Goal: Feedback & Contribution: Contribute content

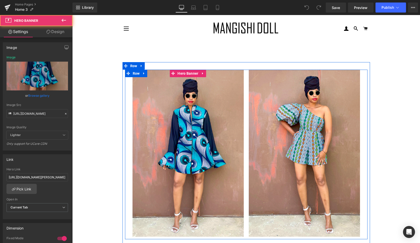
click at [240, 130] on div at bounding box center [188, 153] width 111 height 167
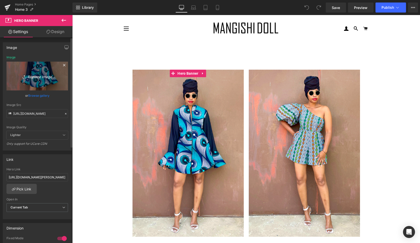
click at [37, 75] on icon "Replace Image" at bounding box center [37, 76] width 40 height 6
type input "C:\fakepath\amarula9.gif"
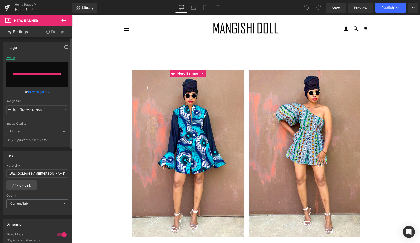
type input "[URL][DOMAIN_NAME]"
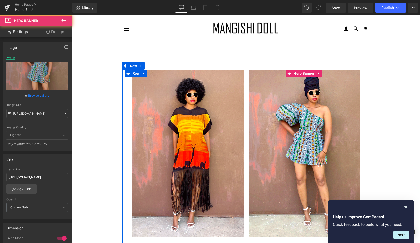
click at [293, 207] on div at bounding box center [304, 153] width 111 height 167
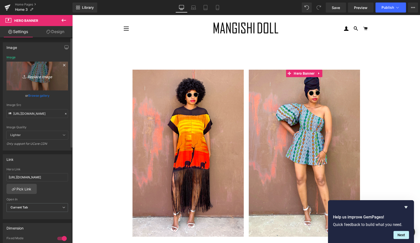
click at [38, 76] on icon "Replace Image" at bounding box center [37, 76] width 40 height 6
type input "C:\fakepath\mariya8.gif"
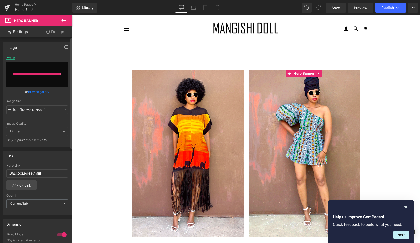
type input "[URL][DOMAIN_NAME]"
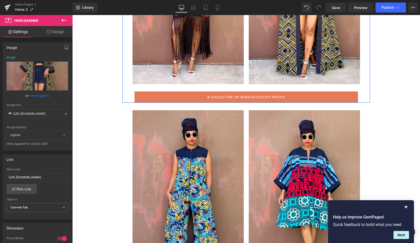
scroll to position [163, 0]
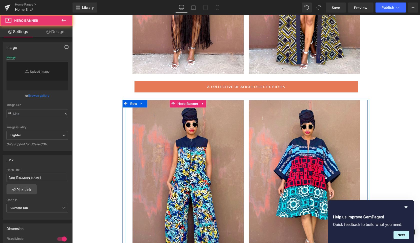
click at [227, 194] on div at bounding box center [188, 183] width 111 height 167
type input "[URL][DOMAIN_NAME]"
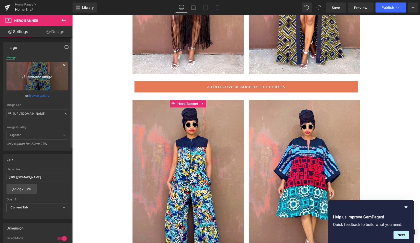
click at [42, 75] on icon "Replace Image" at bounding box center [37, 76] width 40 height 6
type input "C:\fakepath\lim11.gif"
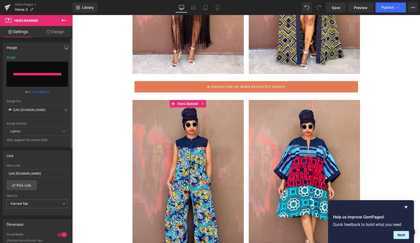
type input "[URL][DOMAIN_NAME]"
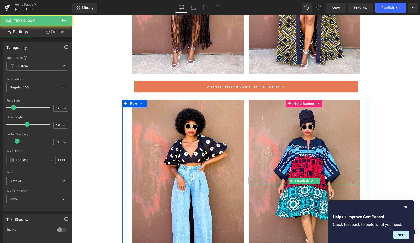
click at [285, 180] on p at bounding box center [304, 180] width 111 height 7
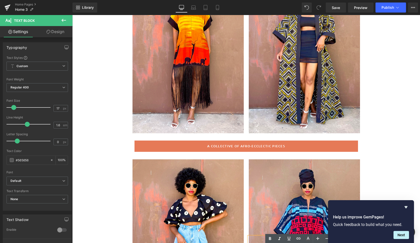
scroll to position [94, 0]
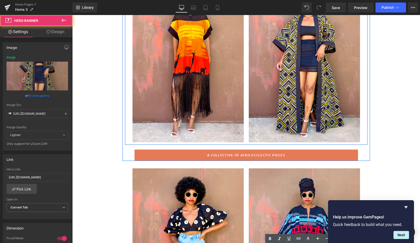
click at [349, 124] on div at bounding box center [304, 58] width 111 height 167
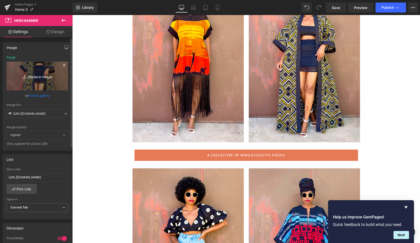
click at [40, 77] on icon "Replace Image" at bounding box center [37, 76] width 40 height 6
type input "C:\fakepath\mariya7.gif"
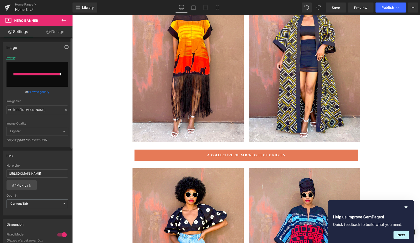
type input "[URL][DOMAIN_NAME]"
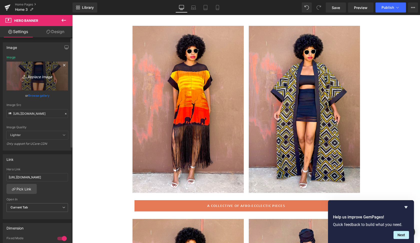
scroll to position [48, 0]
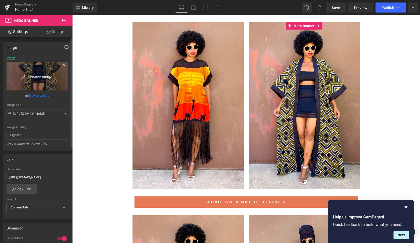
click at [40, 75] on icon "Replace Image" at bounding box center [37, 76] width 40 height 6
type input "C:\fakepath\peru6.gif"
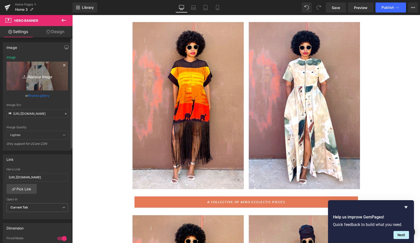
type input "[URL][DOMAIN_NAME]"
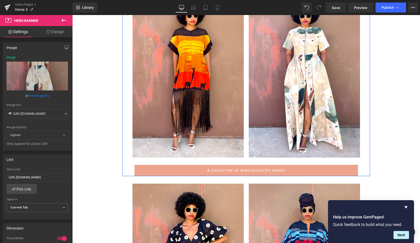
scroll to position [81, 0]
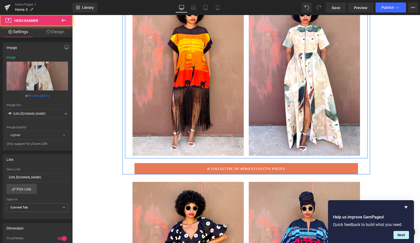
click at [335, 145] on div at bounding box center [304, 72] width 111 height 167
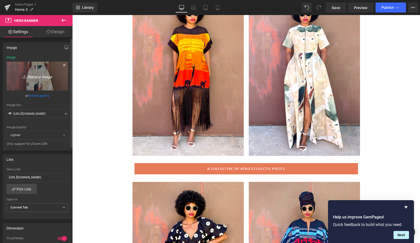
click at [40, 77] on icon "Replace Image" at bounding box center [37, 76] width 40 height 6
type input "C:\fakepath\alina5.gif"
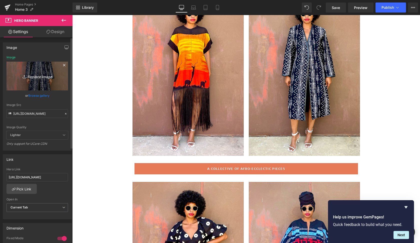
type input "[URL][DOMAIN_NAME]"
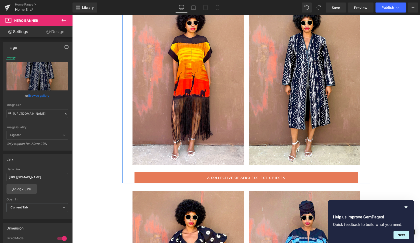
scroll to position [72, 0]
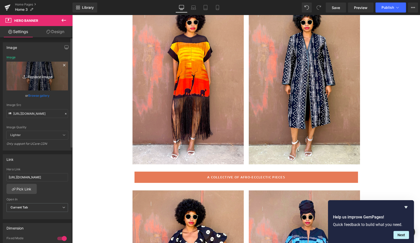
click at [40, 76] on icon "Replace Image" at bounding box center [37, 76] width 40 height 6
type input "C:\fakepath\moyo6.gif"
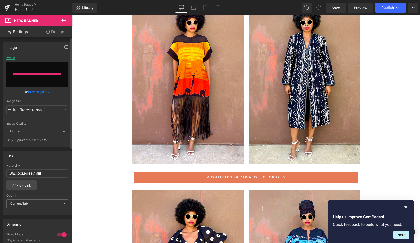
type input "[URL][DOMAIN_NAME]"
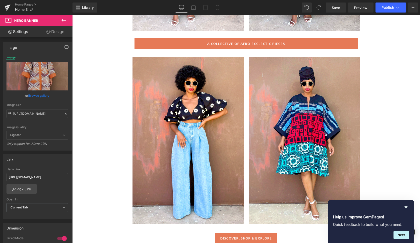
scroll to position [209, 0]
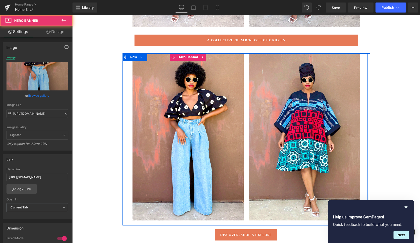
click at [224, 148] on div at bounding box center [188, 136] width 111 height 167
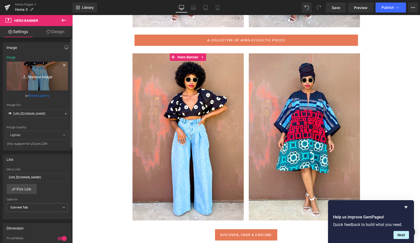
click at [36, 75] on icon "Replace Image" at bounding box center [37, 76] width 40 height 6
type input "C:\fakepath\amarula3.gif"
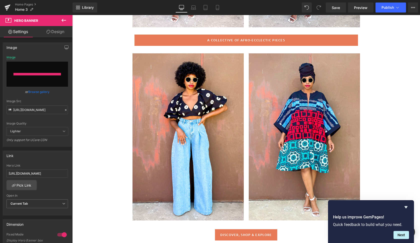
type input "[URL][DOMAIN_NAME]"
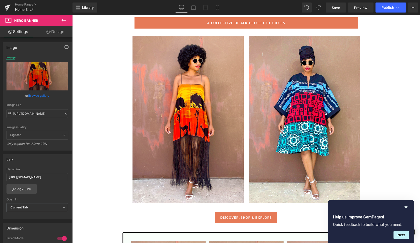
scroll to position [229, 0]
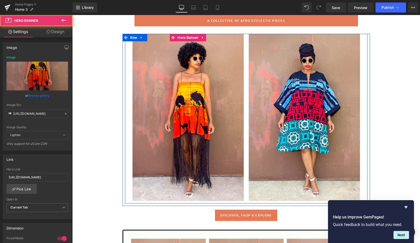
click at [232, 165] on div at bounding box center [188, 117] width 111 height 167
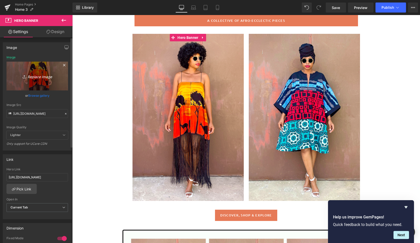
click at [39, 78] on icon "Replace Image" at bounding box center [37, 76] width 40 height 6
type input "C:\fakepath\bali3.gif"
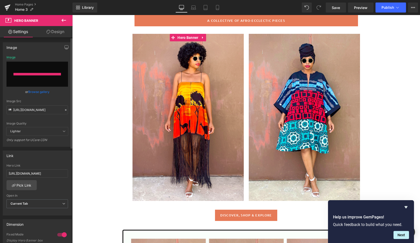
type input "[URL][DOMAIN_NAME]"
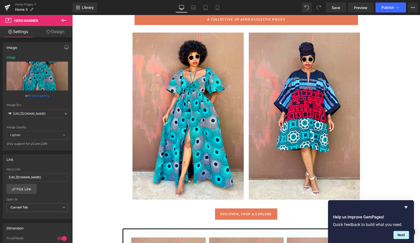
scroll to position [242, 0]
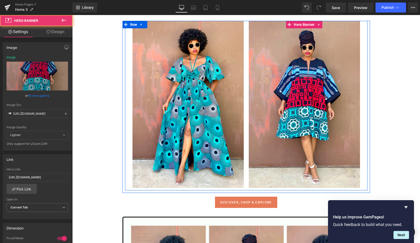
click at [276, 164] on div at bounding box center [304, 104] width 111 height 167
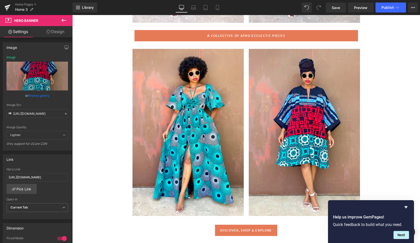
scroll to position [224, 0]
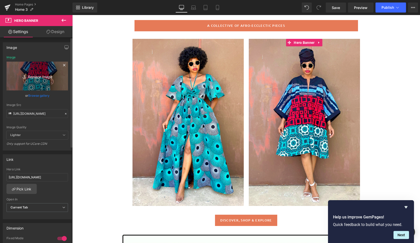
click at [42, 76] on icon "Replace Image" at bounding box center [37, 76] width 40 height 6
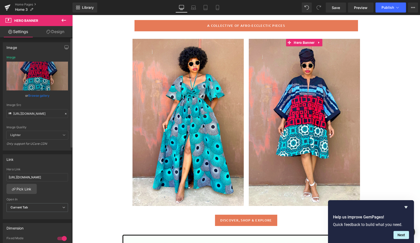
click at [38, 94] on link "Browse gallery" at bounding box center [38, 95] width 21 height 9
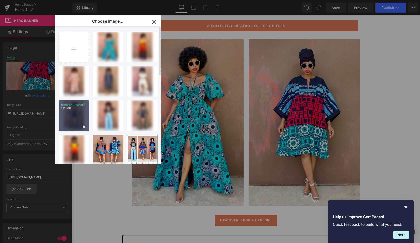
click at [77, 108] on p "1.15 MB" at bounding box center [74, 109] width 26 height 4
type input "[URL][DOMAIN_NAME]"
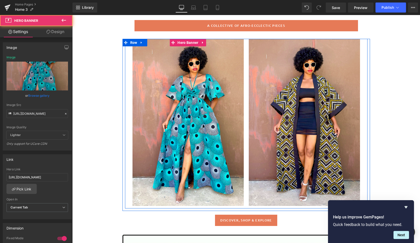
click at [162, 111] on div at bounding box center [188, 122] width 111 height 167
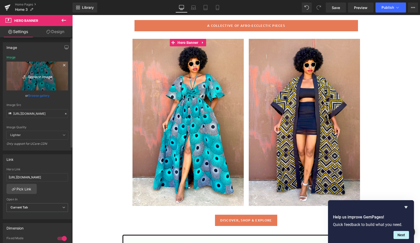
click at [41, 76] on icon "Replace Image" at bounding box center [37, 76] width 40 height 6
type input "C:\fakepath\bali2.gif"
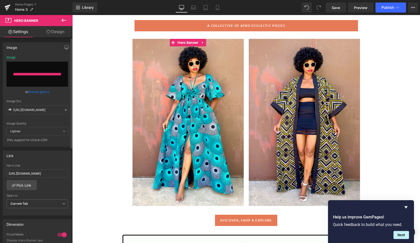
type input "[URL][DOMAIN_NAME]"
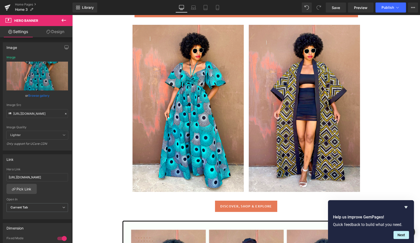
scroll to position [238, 0]
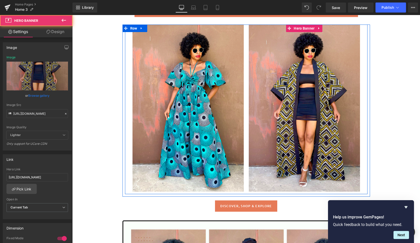
drag, startPoint x: 349, startPoint y: 131, endPoint x: 326, endPoint y: 128, distance: 23.7
click at [349, 131] on div at bounding box center [304, 108] width 111 height 167
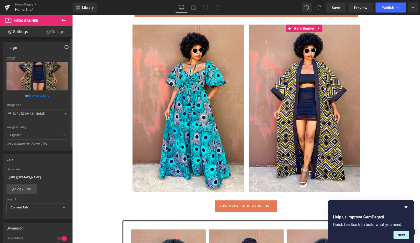
click at [39, 95] on link "Browse gallery" at bounding box center [38, 95] width 21 height 9
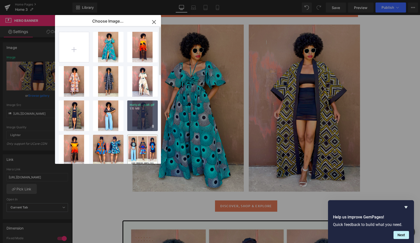
click at [143, 117] on div "mariya8...iya8.gif 1.15 MB" at bounding box center [142, 115] width 31 height 31
type input "[URL][DOMAIN_NAME]"
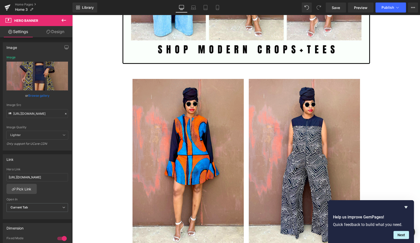
scroll to position [634, 0]
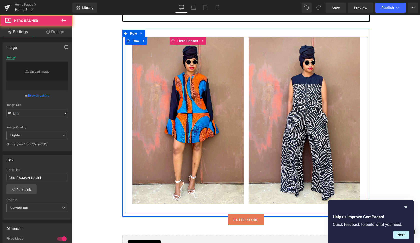
click at [209, 146] on div at bounding box center [188, 120] width 111 height 167
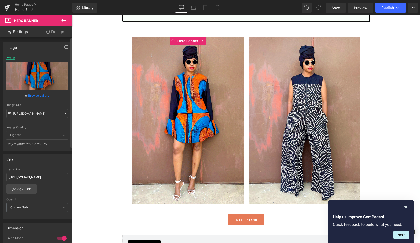
click at [43, 94] on link "Browse gallery" at bounding box center [38, 95] width 21 height 9
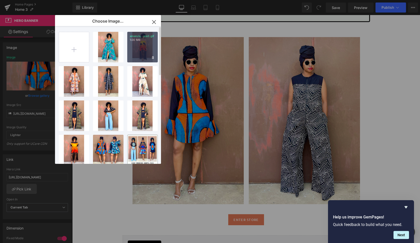
click at [142, 48] on div "amarula...ula3.gif 1.00 MB" at bounding box center [142, 47] width 31 height 31
type input "[URL][DOMAIN_NAME]"
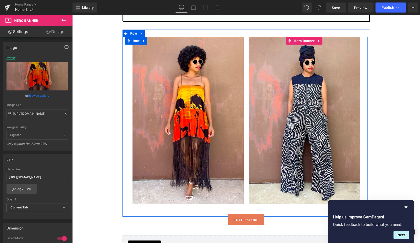
click at [270, 156] on div at bounding box center [304, 120] width 111 height 167
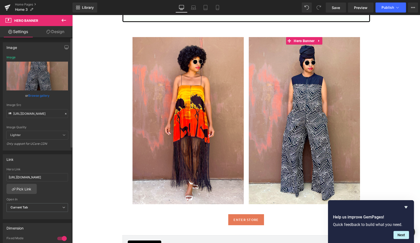
click at [40, 95] on link "Browse gallery" at bounding box center [38, 95] width 21 height 9
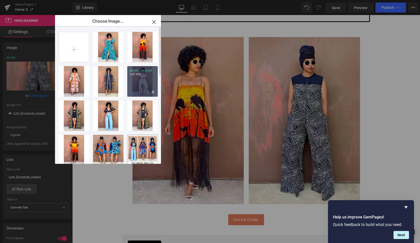
click at [140, 77] on div "peru6...eru6.gif 1.09 MB" at bounding box center [142, 81] width 31 height 31
type input "[URL][DOMAIN_NAME]"
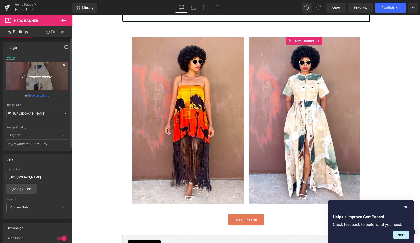
click at [36, 76] on icon "Replace Image" at bounding box center [37, 76] width 40 height 6
type input "C:\fakepath\moyo2.gif"
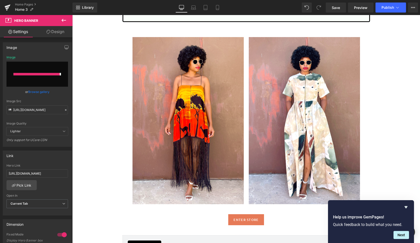
type input "[URL][DOMAIN_NAME]"
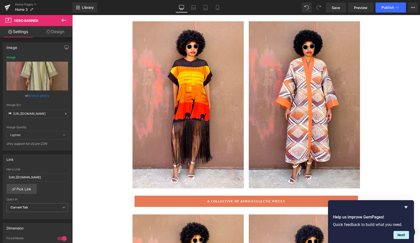
scroll to position [51, 0]
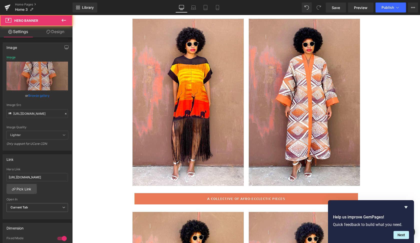
click at [334, 168] on div at bounding box center [304, 102] width 111 height 167
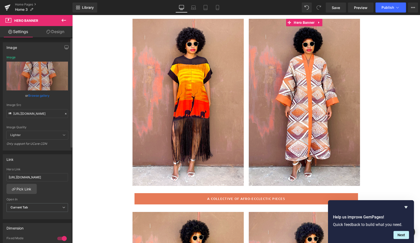
click at [36, 97] on link "Browse gallery" at bounding box center [38, 95] width 21 height 9
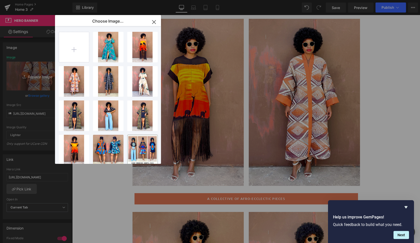
click at [26, 0] on div "You are previewing how the will restyle your page. You can not edit Elements in…" at bounding box center [210, 0] width 420 height 0
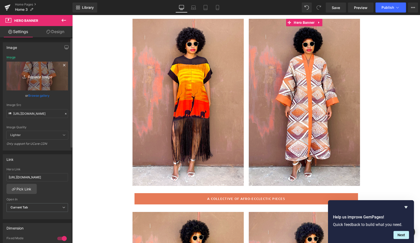
click at [36, 75] on link "Replace Image" at bounding box center [38, 76] width 62 height 29
type input "C:\fakepath\moyo2.gif"
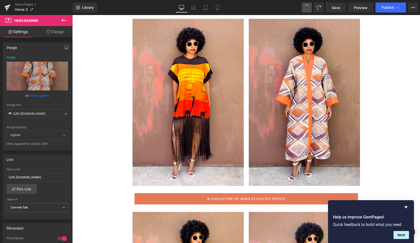
type input "[URL][DOMAIN_NAME]"
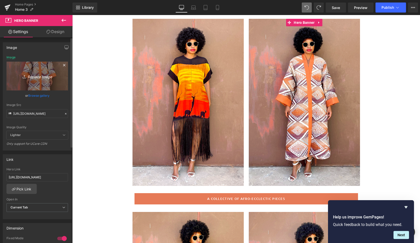
click at [38, 77] on icon "Replace Image" at bounding box center [37, 76] width 40 height 6
type input "C:\fakepath\moyo7.gif"
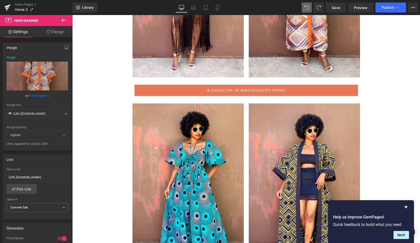
scroll to position [157, 0]
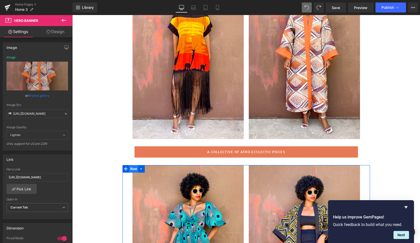
scroll to position [99, 0]
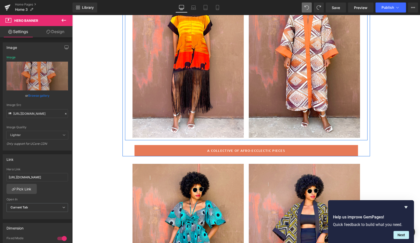
click at [275, 124] on div at bounding box center [304, 54] width 111 height 167
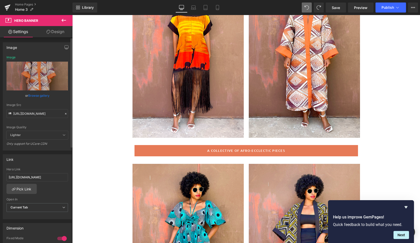
click at [41, 96] on link "Browse gallery" at bounding box center [38, 95] width 21 height 9
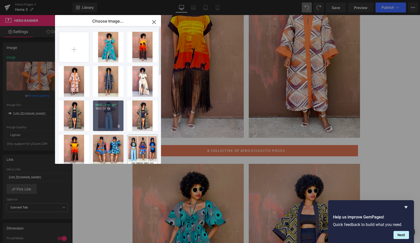
click at [121, 105] on div "lim11...im11.gif 1002.32 KB" at bounding box center [108, 115] width 31 height 31
type input "[URL][DOMAIN_NAME]"
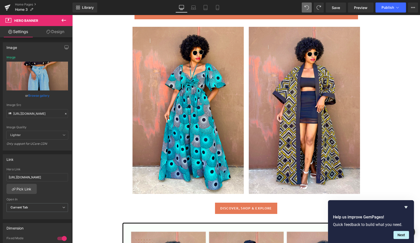
scroll to position [236, 0]
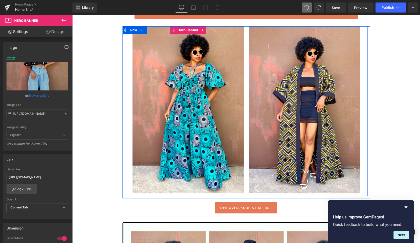
click at [226, 159] on div at bounding box center [188, 109] width 111 height 167
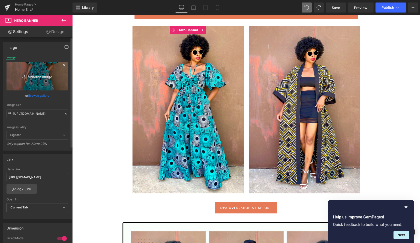
click at [41, 75] on icon "Replace Image" at bounding box center [37, 76] width 40 height 6
type input "C:\fakepath\bali6.gif"
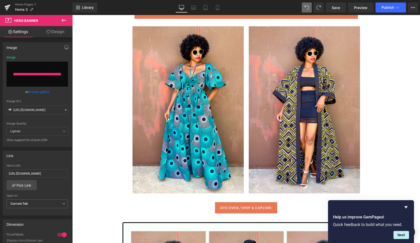
type input "[URL][DOMAIN_NAME]"
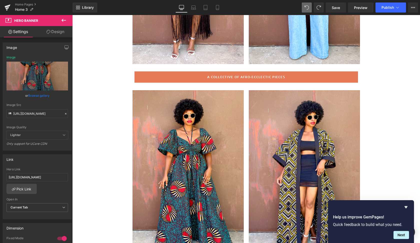
scroll to position [181, 0]
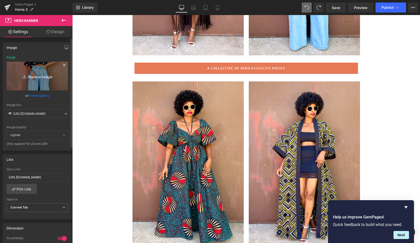
click at [36, 76] on icon "Replace Image" at bounding box center [37, 76] width 40 height 6
type input "C:\fakepath\lim2.gif"
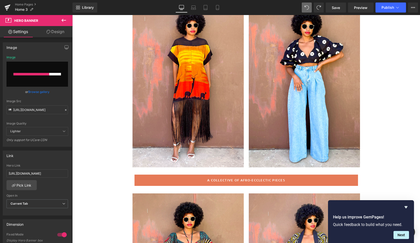
scroll to position [70, 0]
type input "[URL][DOMAIN_NAME]"
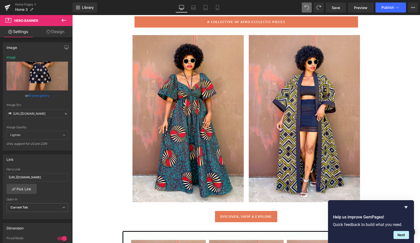
scroll to position [235, 0]
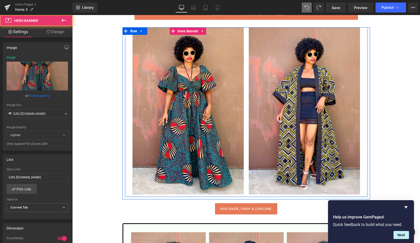
click at [233, 148] on div at bounding box center [188, 110] width 111 height 167
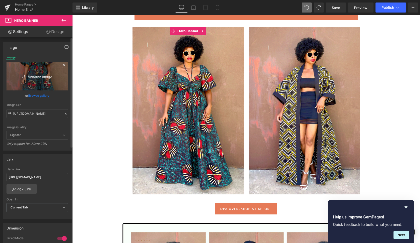
click at [39, 74] on icon "Replace Image" at bounding box center [37, 76] width 40 height 6
type input "C:\fakepath\cubap.gif"
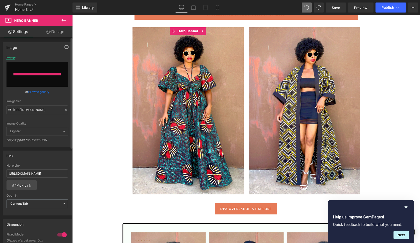
type input "[URL][DOMAIN_NAME]"
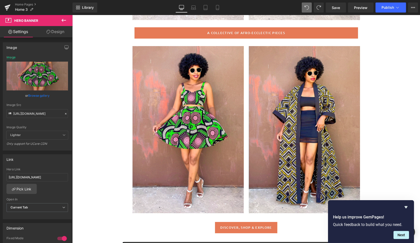
scroll to position [217, 0]
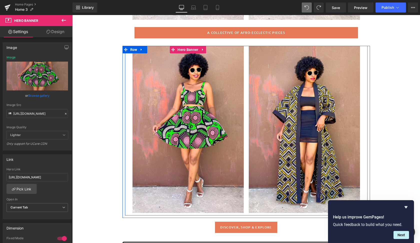
click at [225, 186] on div at bounding box center [188, 129] width 111 height 167
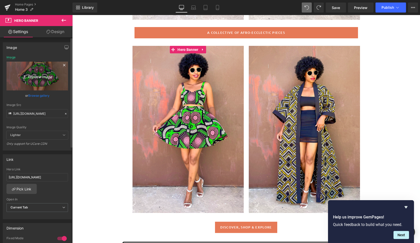
click at [38, 76] on icon "Replace Image" at bounding box center [37, 76] width 40 height 6
type input "C:\fakepath\alina6.gif"
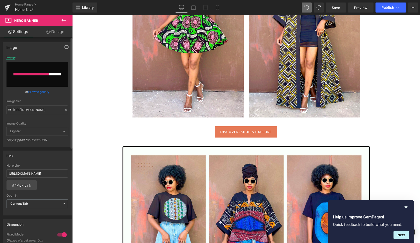
scroll to position [316, 0]
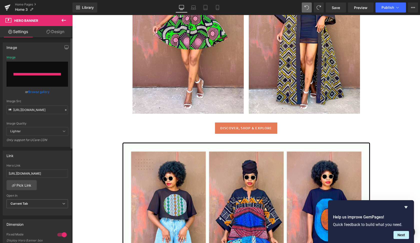
type input "[URL][DOMAIN_NAME]"
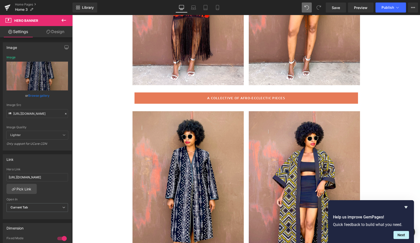
scroll to position [155, 0]
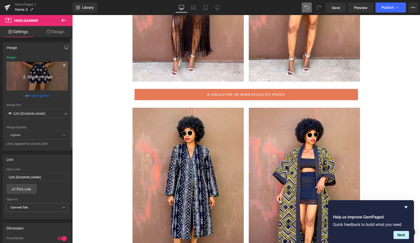
click at [42, 76] on icon "Replace Image" at bounding box center [37, 76] width 40 height 6
type input "C:\fakepath\bali2.gif"
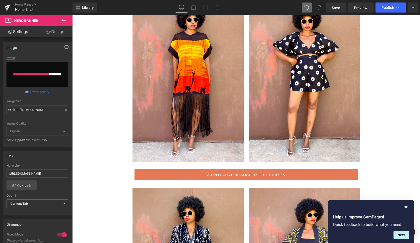
scroll to position [75, 0]
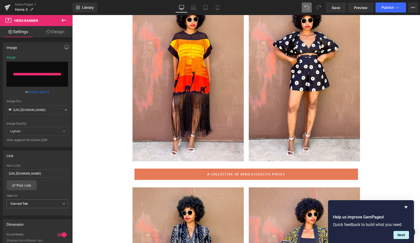
type input "[URL][DOMAIN_NAME]"
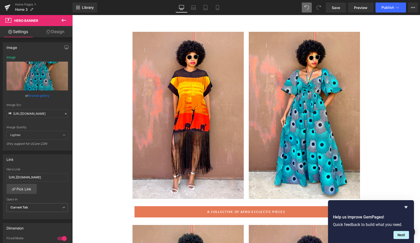
scroll to position [38, 0]
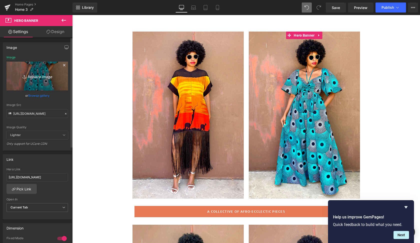
click at [35, 76] on icon "Replace Image" at bounding box center [37, 76] width 40 height 6
type input "C:\fakepath\lim11.gif"
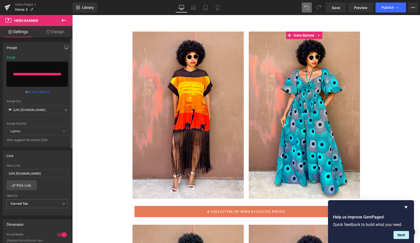
type input "[URL][DOMAIN_NAME]"
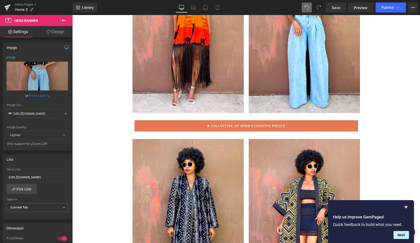
scroll to position [124, 0]
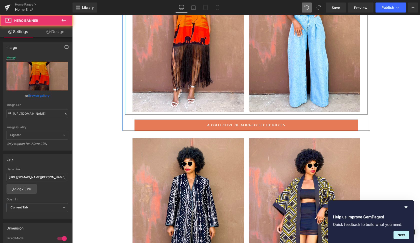
click at [223, 80] on div at bounding box center [188, 28] width 111 height 167
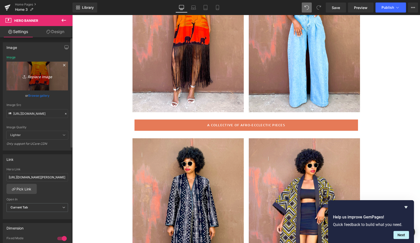
click at [46, 77] on icon "Replace Image" at bounding box center [37, 76] width 40 height 6
type input "C:\fakepath\amarula3.gif"
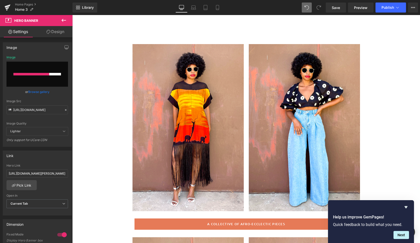
scroll to position [25, 0]
type input "[URL][DOMAIN_NAME]"
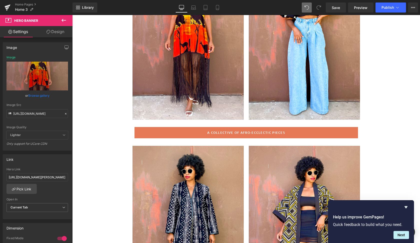
scroll to position [114, 0]
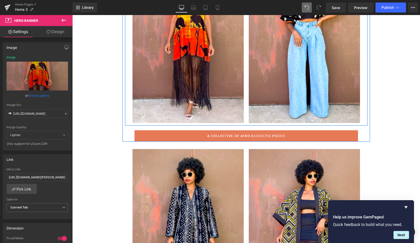
click at [347, 104] on div at bounding box center [304, 39] width 111 height 167
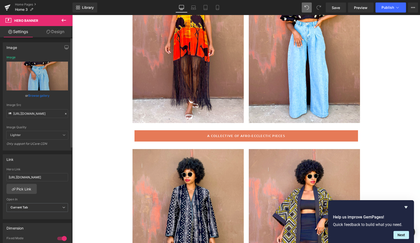
click at [43, 93] on link "Browse gallery" at bounding box center [38, 95] width 21 height 9
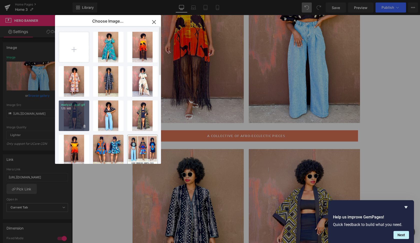
click at [73, 112] on div "mariya7...iya7.gif 1.15 MB" at bounding box center [74, 115] width 31 height 31
type input "[URL][DOMAIN_NAME]"
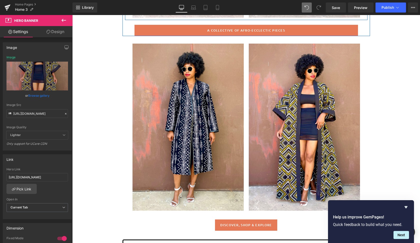
scroll to position [221, 0]
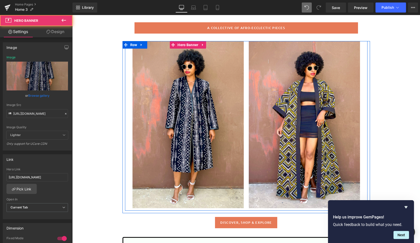
click at [213, 172] on div at bounding box center [188, 124] width 111 height 167
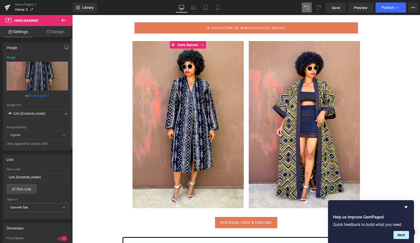
click at [40, 96] on link "Browse gallery" at bounding box center [38, 95] width 21 height 9
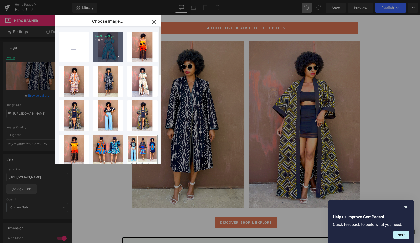
click at [109, 53] on div "bali3...ali3.gif 1.18 MB" at bounding box center [108, 47] width 31 height 31
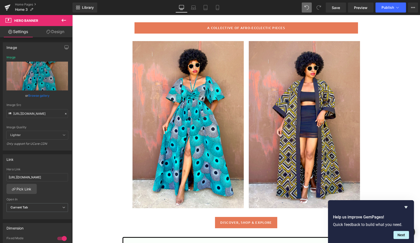
type input "[URL][DOMAIN_NAME]"
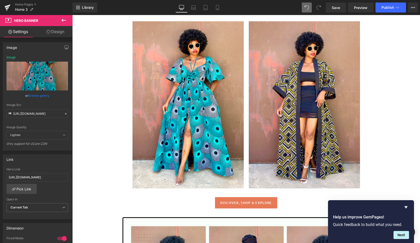
scroll to position [249, 0]
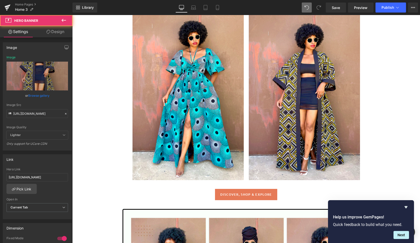
click at [256, 141] on div at bounding box center [304, 96] width 111 height 167
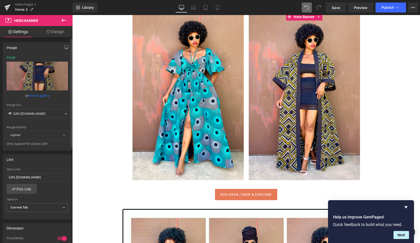
click at [40, 96] on link "Browse gallery" at bounding box center [38, 95] width 21 height 9
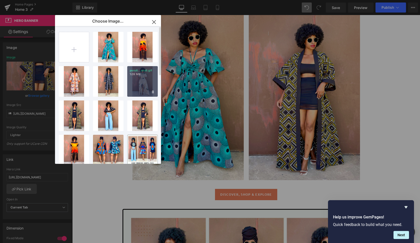
click at [142, 86] on div "peru6...eru6.gif 1.09 MB" at bounding box center [142, 81] width 31 height 31
type input "[URL][DOMAIN_NAME]"
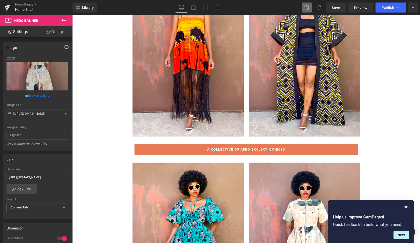
scroll to position [120, 0]
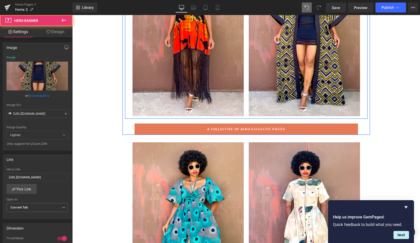
click at [266, 103] on div at bounding box center [304, 32] width 111 height 167
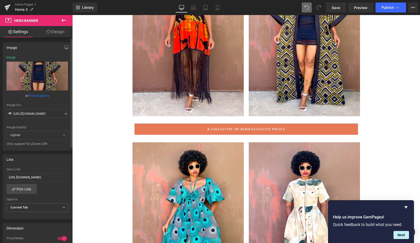
click at [40, 96] on link "Browse gallery" at bounding box center [38, 95] width 21 height 9
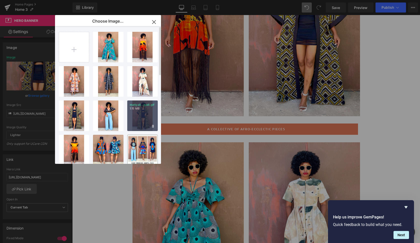
click at [143, 111] on div "mariya8...iya8.gif 1.15 MB" at bounding box center [142, 115] width 31 height 31
type input "[URL][DOMAIN_NAME]"
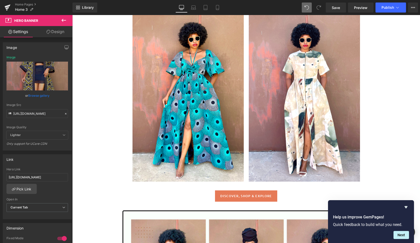
scroll to position [250, 0]
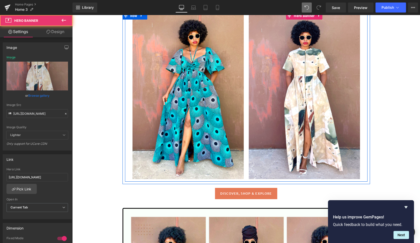
click at [274, 155] on div at bounding box center [304, 95] width 111 height 167
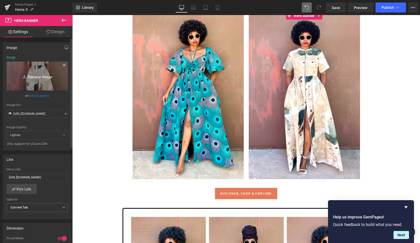
click at [42, 76] on icon "Replace Image" at bounding box center [37, 76] width 40 height 6
type input "C:\fakepath\peru7.gif"
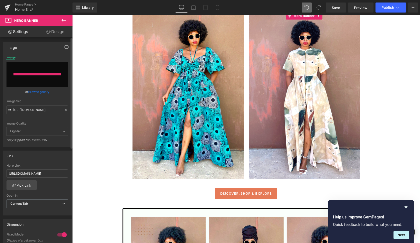
type input "[URL][DOMAIN_NAME]"
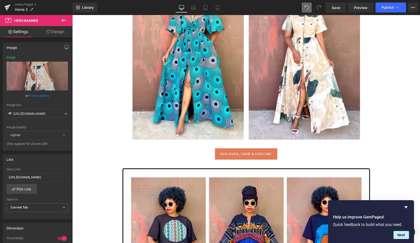
scroll to position [301, 0]
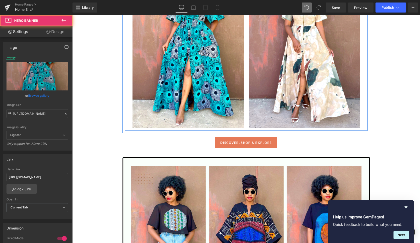
drag, startPoint x: 227, startPoint y: 102, endPoint x: 134, endPoint y: 95, distance: 93.0
click at [227, 102] on div at bounding box center [188, 44] width 111 height 167
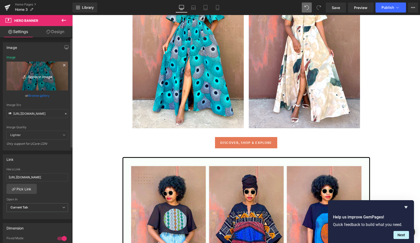
click at [39, 76] on icon "Replace Image" at bounding box center [37, 76] width 40 height 6
type input "C:\fakepath\bali.gif"
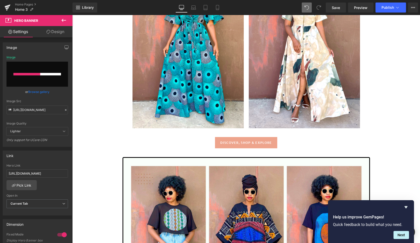
type input "[URL][DOMAIN_NAME]"
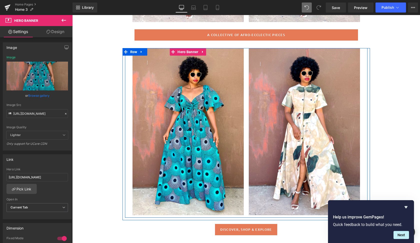
scroll to position [214, 0]
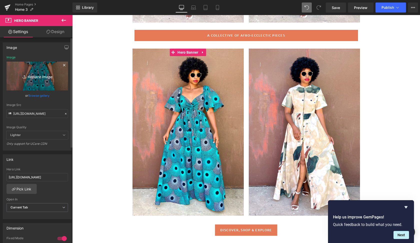
click at [42, 75] on icon "Replace Image" at bounding box center [37, 76] width 40 height 6
type input "C:\fakepath\bali2.gif"
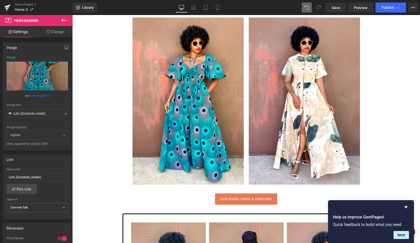
scroll to position [246, 0]
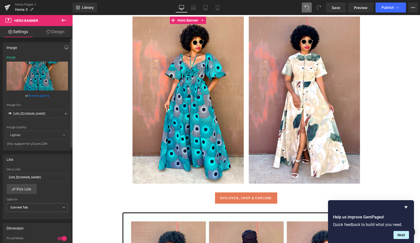
click at [39, 95] on link "Browse gallery" at bounding box center [38, 95] width 21 height 9
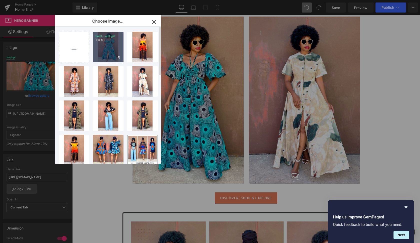
click at [113, 51] on div "bali3...ali3.gif 1.18 MB" at bounding box center [108, 47] width 31 height 31
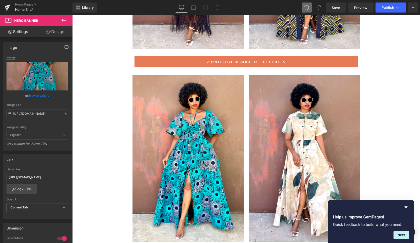
scroll to position [190, 0]
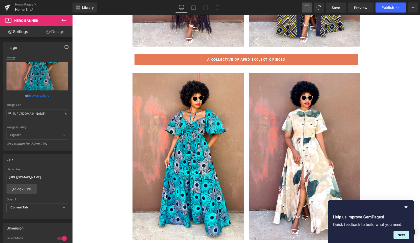
type input "[URL][DOMAIN_NAME]"
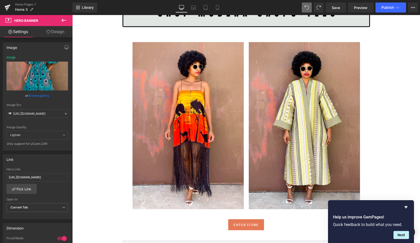
scroll to position [635, 0]
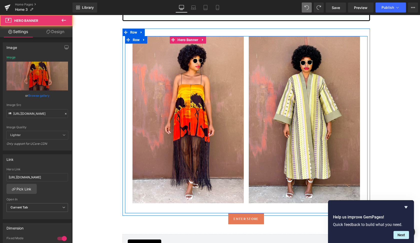
click at [231, 158] on div at bounding box center [188, 119] width 111 height 167
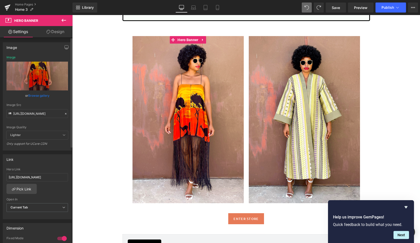
click at [37, 97] on link "Browse gallery" at bounding box center [38, 95] width 21 height 9
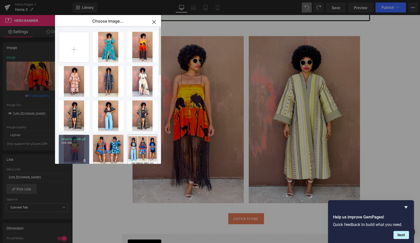
click at [78, 146] on div "amarula...ula9.gif 1.06 MB" at bounding box center [74, 150] width 31 height 31
type input "[URL][DOMAIN_NAME]"
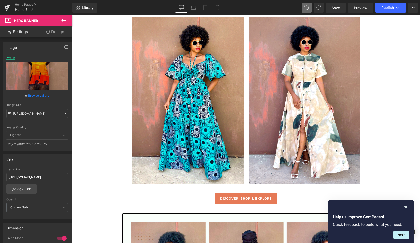
scroll to position [265, 0]
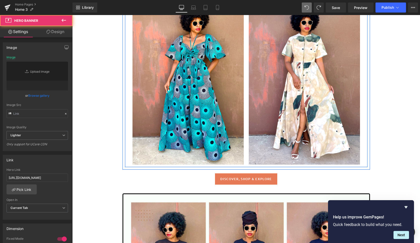
click at [340, 143] on div at bounding box center [304, 80] width 111 height 167
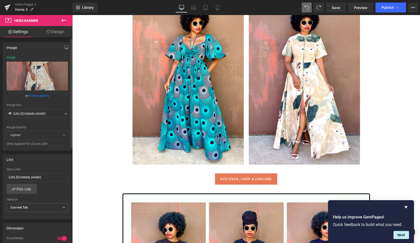
click at [37, 93] on link "Browse gallery" at bounding box center [38, 95] width 21 height 9
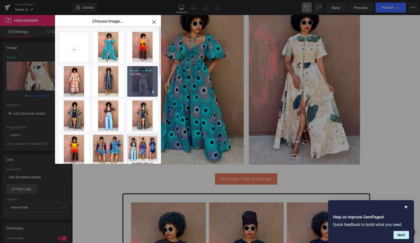
click at [143, 85] on div "peru6...eru6.gif 1.09 MB" at bounding box center [142, 81] width 31 height 31
type input "[URL][DOMAIN_NAME]"
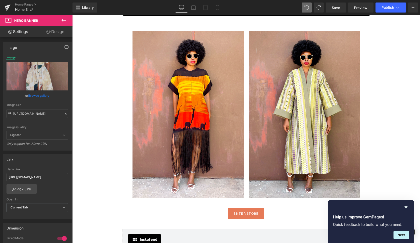
scroll to position [636, 0]
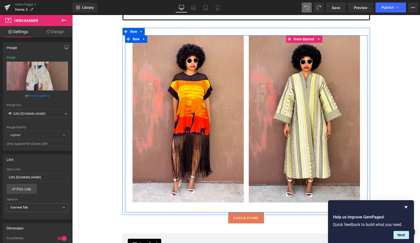
click at [342, 123] on span "Text Block" at bounding box center [304, 118] width 111 height 13
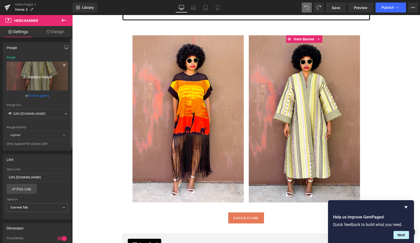
click at [41, 76] on icon "Replace Image" at bounding box center [37, 76] width 40 height 6
type input "C:\fakepath\moyo.gif"
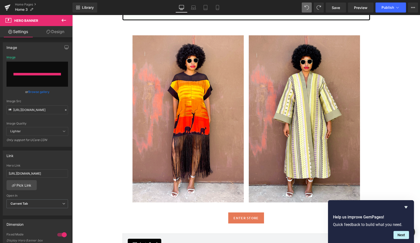
type input "[URL][DOMAIN_NAME]"
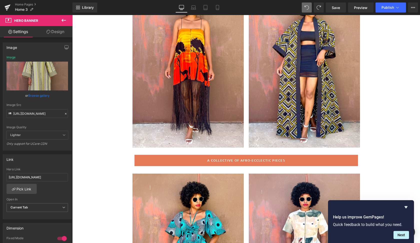
scroll to position [91, 0]
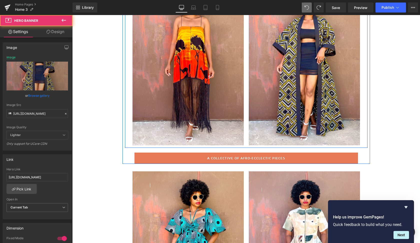
drag, startPoint x: 347, startPoint y: 121, endPoint x: 199, endPoint y: 106, distance: 149.0
click at [347, 121] on div at bounding box center [304, 61] width 111 height 167
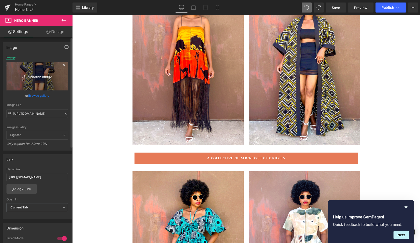
click at [42, 76] on icon "Replace Image" at bounding box center [37, 76] width 40 height 6
type input "C:\fakepath\mariya10.gif"
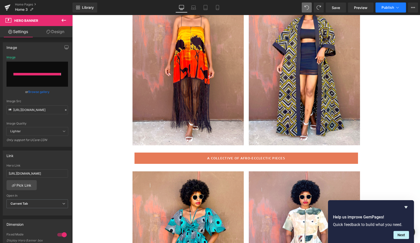
type input "[URL][DOMAIN_NAME]"
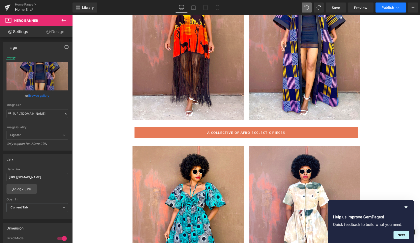
scroll to position [116, 0]
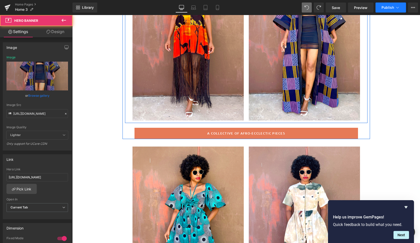
click at [259, 107] on div at bounding box center [304, 36] width 111 height 167
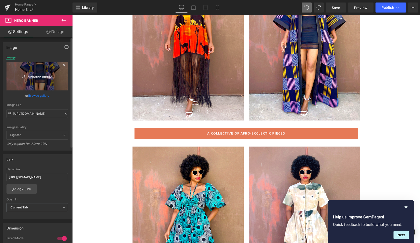
click at [45, 75] on icon "Replace Image" at bounding box center [37, 76] width 40 height 6
type input "C:\fakepath\mariya9.gif"
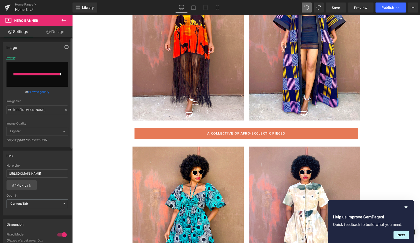
type input "[URL][DOMAIN_NAME]"
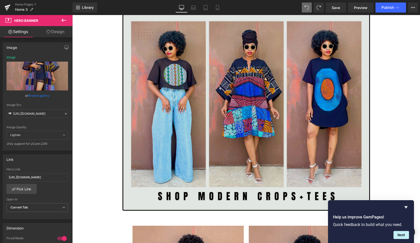
scroll to position [446, 0]
